Goal: Contribute content: Contribute content

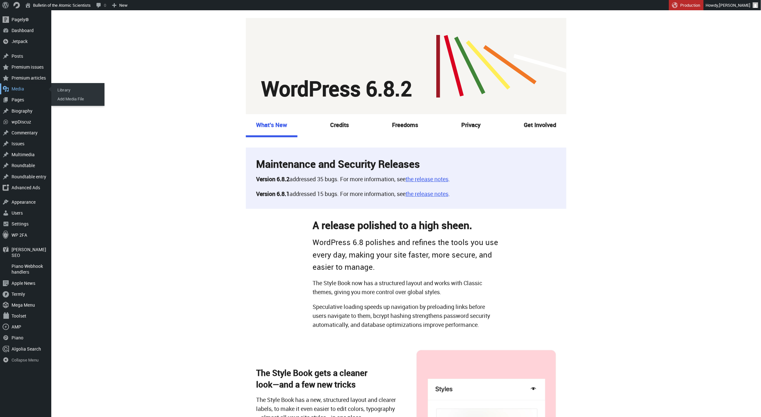
click at [19, 86] on div "Media" at bounding box center [25, 88] width 51 height 11
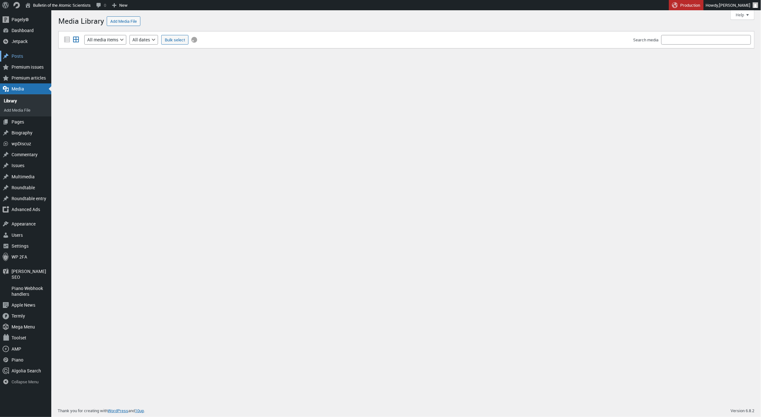
click at [13, 57] on div "Posts" at bounding box center [25, 56] width 51 height 11
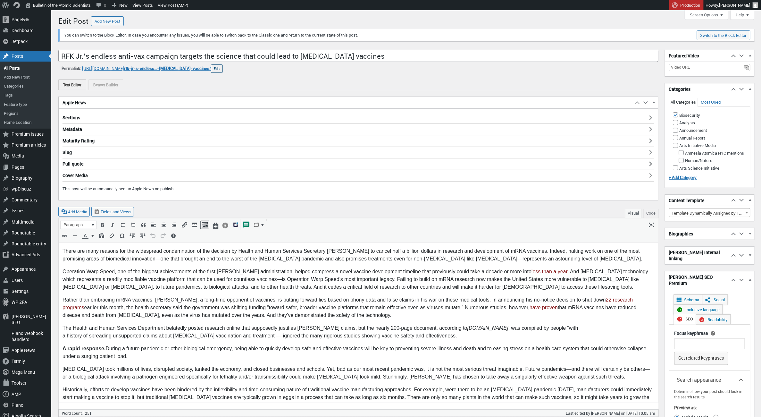
click at [223, 69] on button "Edit" at bounding box center [217, 68] width 12 height 8
click at [177, 90] on div "Text Editor Beaver Builder" at bounding box center [358, 85] width 600 height 11
click at [170, 83] on div "Text Editor Beaver Builder" at bounding box center [358, 85] width 600 height 11
click at [191, 69] on input "rfk-jr-s-endless-anti-vax-campaign-targets-the-science-that-could-lead-to-[MEDI…" at bounding box center [157, 69] width 67 height 10
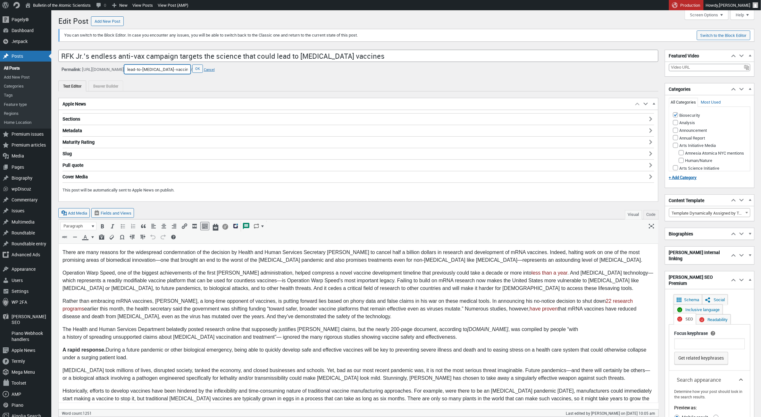
click at [191, 69] on input "rfk-jr-s-endless-anti-vax-campaign-targets-the-science-that-could-lead-to-[MEDI…" at bounding box center [157, 69] width 67 height 10
click at [203, 68] on button "OK" at bounding box center [197, 68] width 11 height 8
click at [149, 57] on input "RFK Jr.’s endless anti-vax campaign targets the science that could lead to [MED…" at bounding box center [358, 56] width 600 height 12
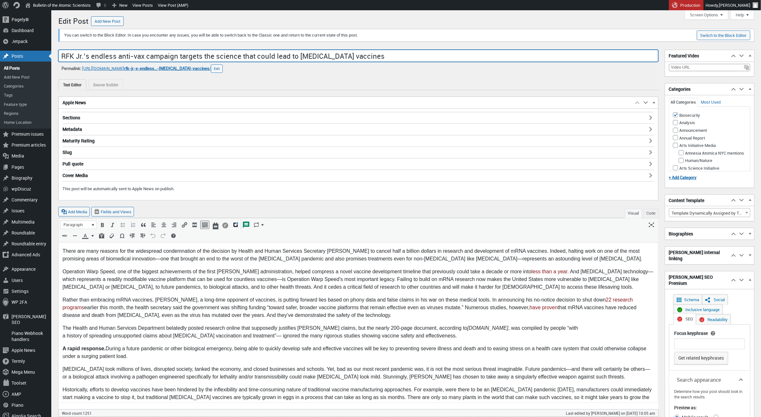
click at [149, 57] on input "RFK Jr.’s endless anti-vax campaign targets the science that could lead to [MED…" at bounding box center [358, 56] width 600 height 12
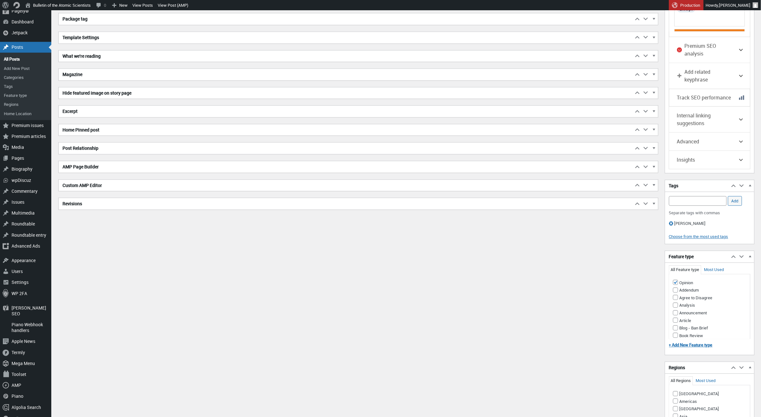
scroll to position [620, 0]
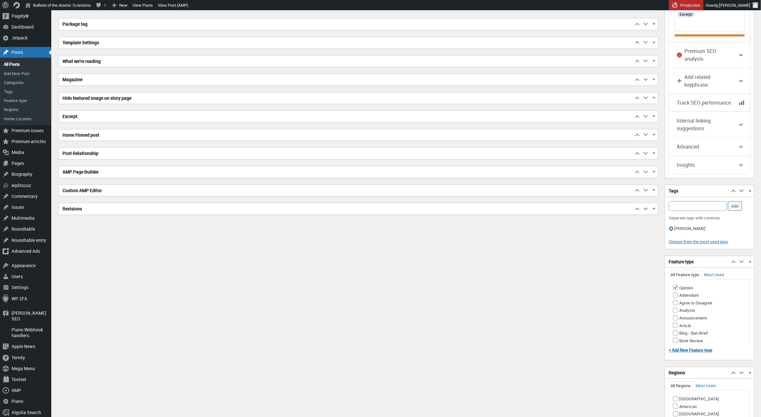
click at [125, 114] on h2 "Excerpt" at bounding box center [346, 117] width 575 height 12
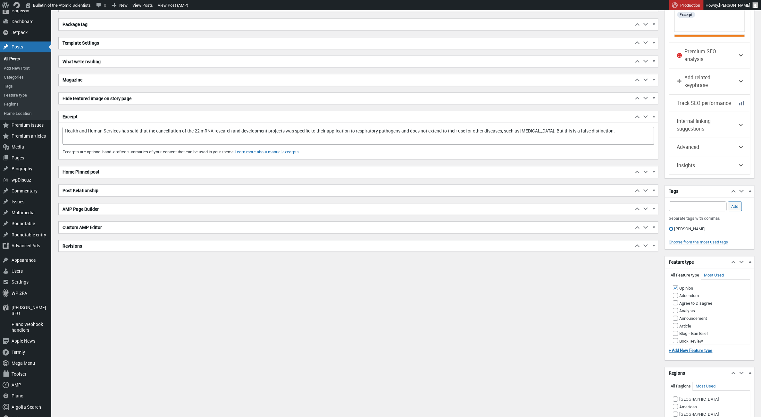
scroll to position [618, 0]
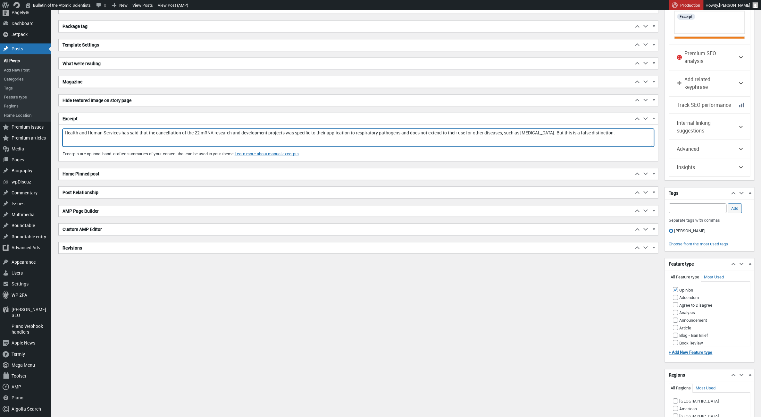
click at [191, 132] on textarea "Health and Human Services has said that the cancellation of the 22 mRNA researc…" at bounding box center [359, 138] width 592 height 18
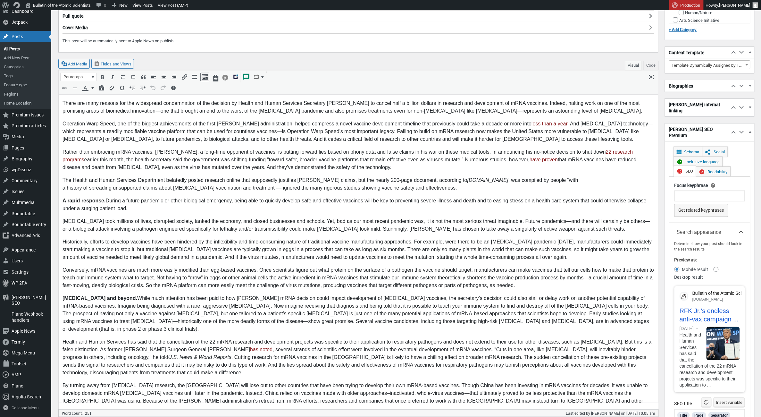
scroll to position [146, 0]
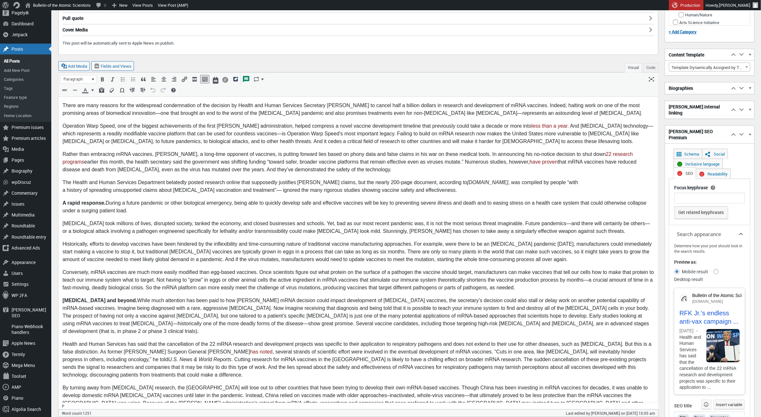
click at [280, 244] on p "Historically, efforts to develop vaccines have been hindered by the inflexibili…" at bounding box center [358, 251] width 592 height 23
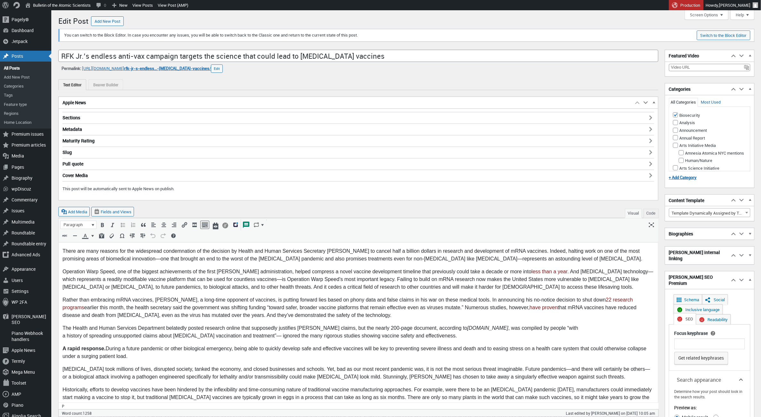
scroll to position [0, 0]
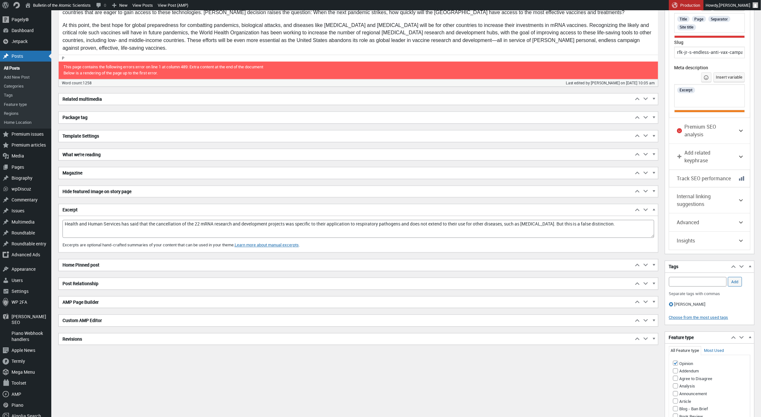
scroll to position [541, 0]
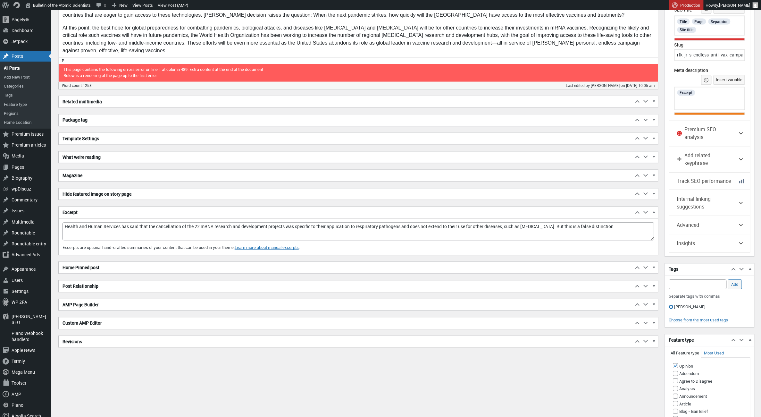
click at [166, 139] on h2 "Template Settings" at bounding box center [346, 139] width 575 height 12
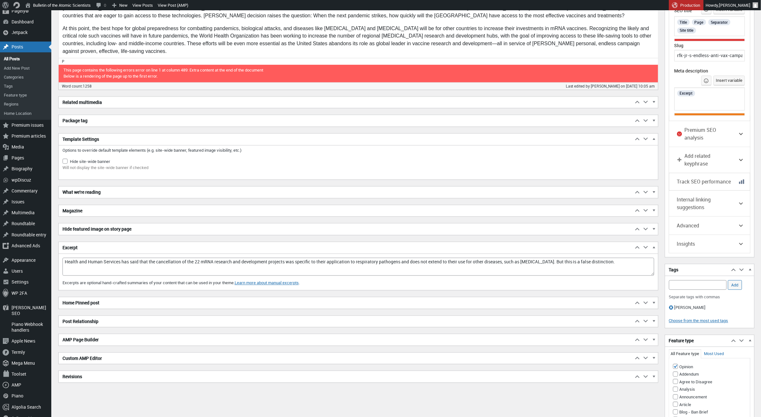
click at [157, 121] on h2 "Package tag" at bounding box center [346, 121] width 575 height 12
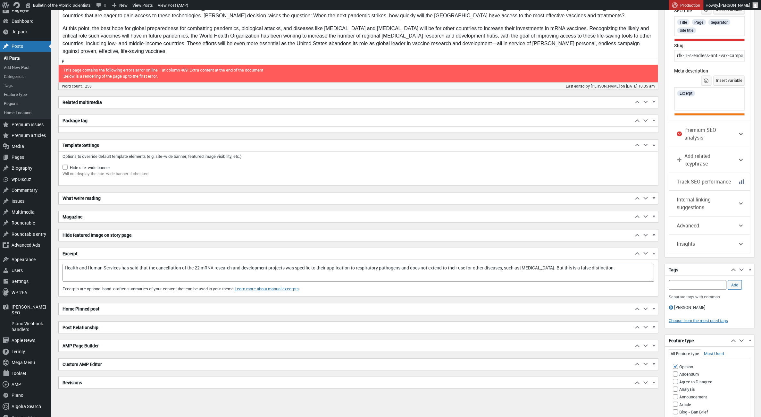
scroll to position [540, 0]
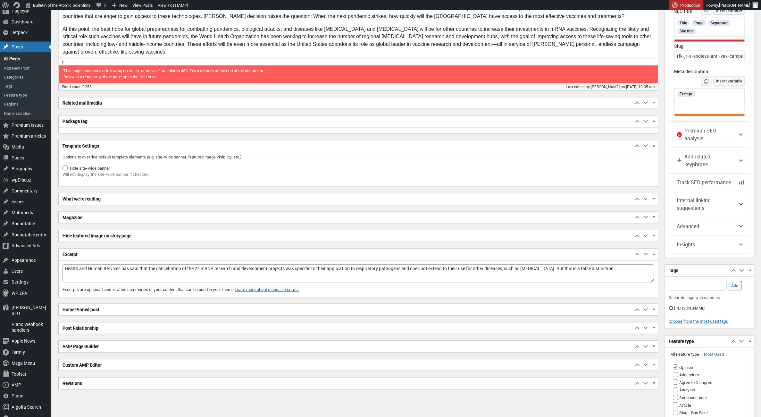
click at [144, 143] on h2 "Template Settings" at bounding box center [346, 146] width 575 height 12
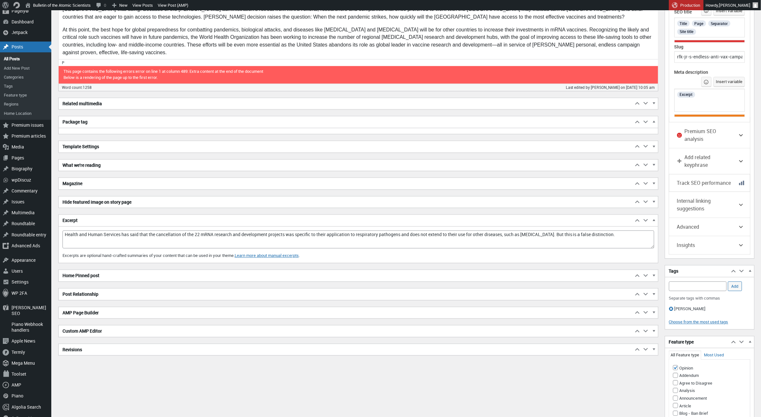
click at [156, 98] on h2 "Related multimedia" at bounding box center [346, 104] width 575 height 12
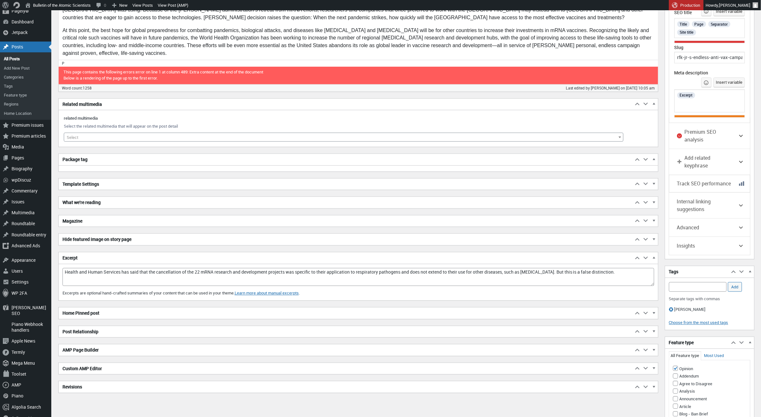
click at [154, 100] on h2 "Related multimedia" at bounding box center [346, 105] width 575 height 12
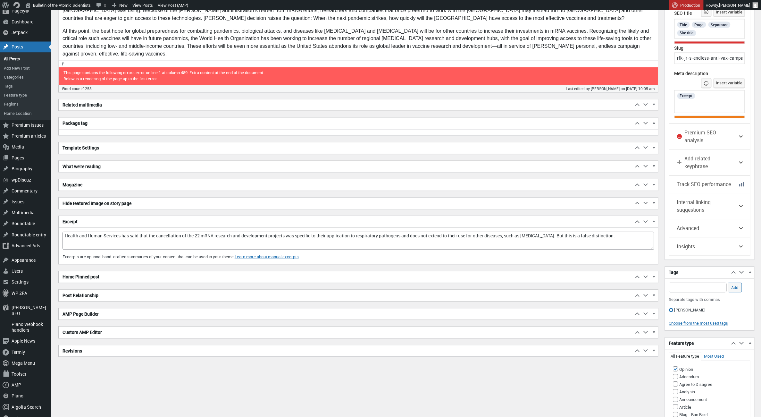
click at [111, 222] on h2 "Excerpt" at bounding box center [346, 222] width 575 height 12
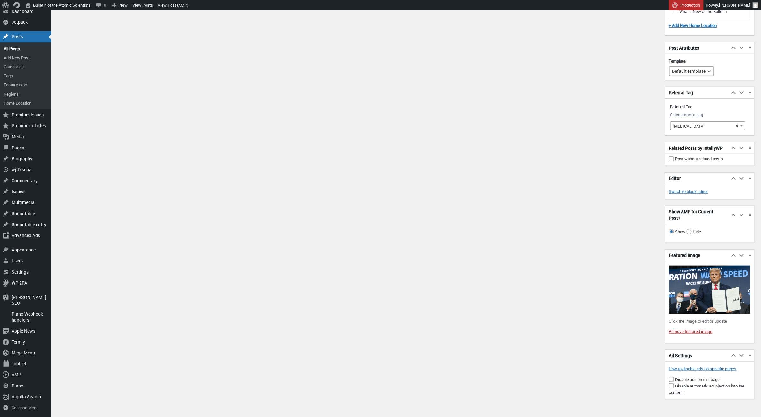
scroll to position [1287, 0]
click at [713, 298] on img at bounding box center [709, 290] width 81 height 48
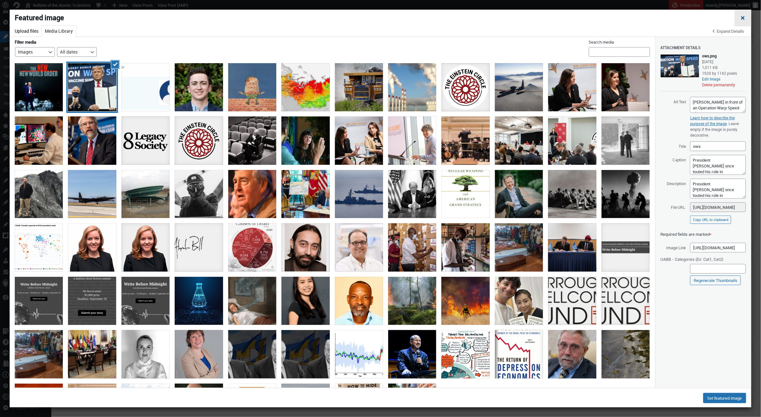
click at [740, 18] on button "Close dialog" at bounding box center [743, 18] width 17 height 17
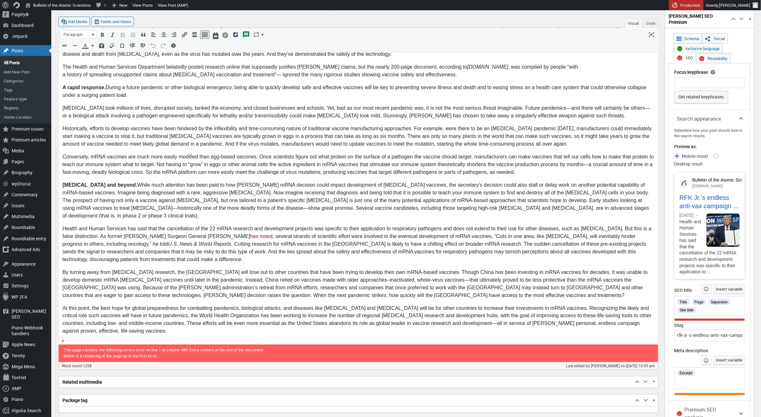
scroll to position [260, 0]
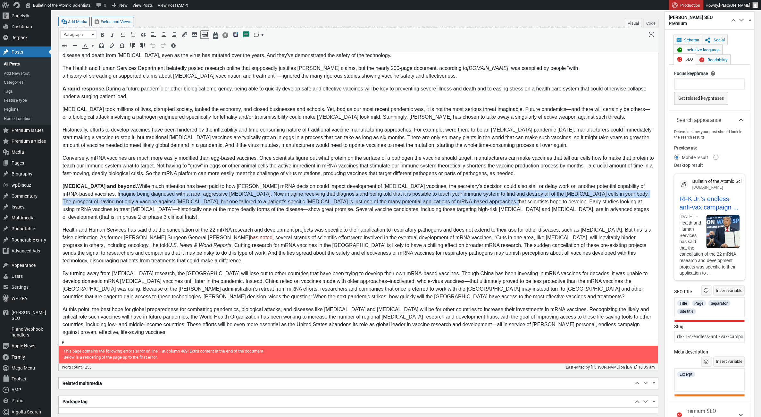
drag, startPoint x: 459, startPoint y: 203, endPoint x: 85, endPoint y: 194, distance: 373.7
click at [85, 194] on p "[MEDICAL_DATA] and beyond. While much attention has been paid to how [PERSON_NA…" at bounding box center [358, 201] width 592 height 38
copy p "Imagine being diagnosed with a rare, aggressive [MEDICAL_DATA]. Now imagine rec…"
